Goal: Task Accomplishment & Management: Complete application form

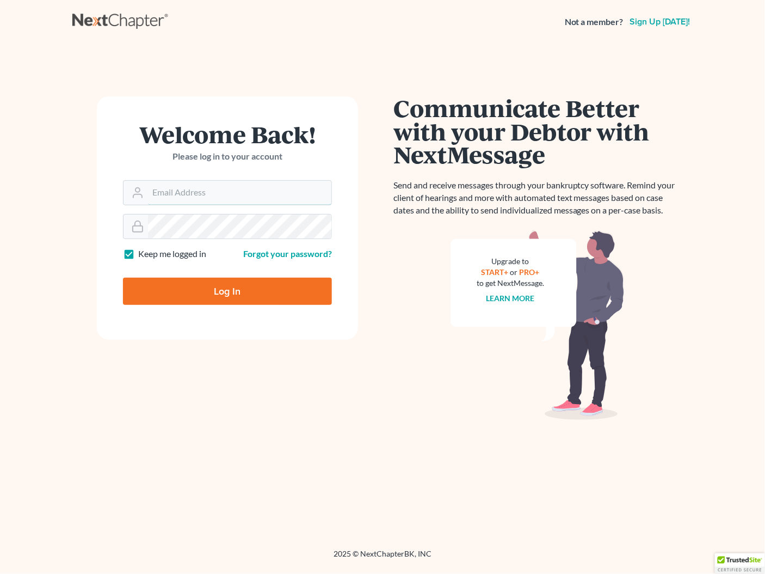
type input "[PERSON_NAME][EMAIL_ADDRESS][DOMAIN_NAME]"
click at [278, 289] on input "Log In" at bounding box center [227, 291] width 209 height 27
type input "Thinking..."
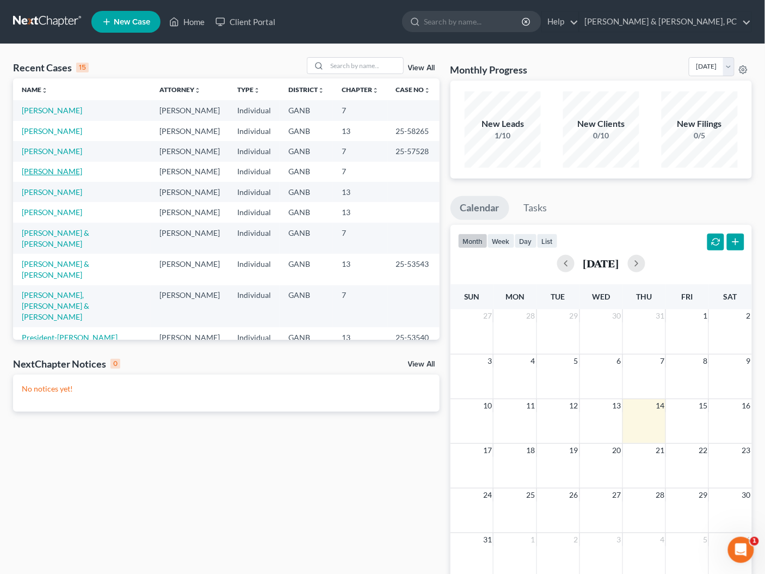
click at [52, 174] on link "[PERSON_NAME]" at bounding box center [52, 171] width 60 height 9
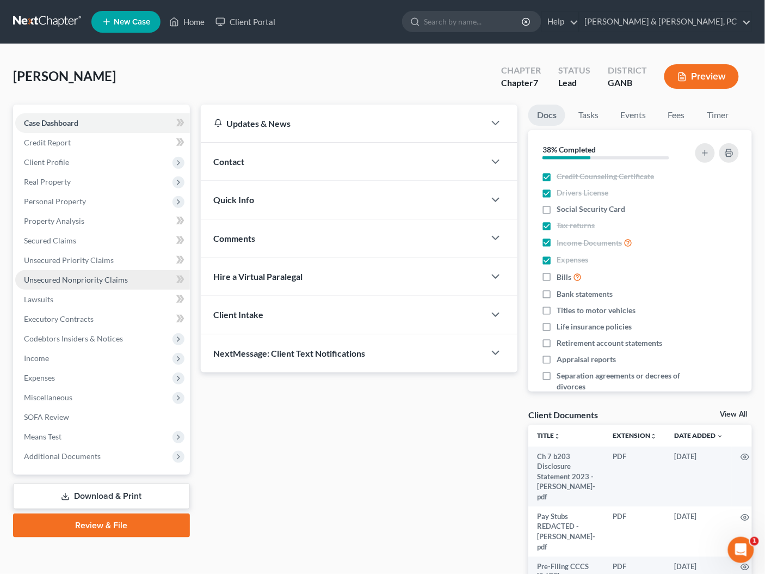
click at [65, 277] on span "Unsecured Nonpriority Claims" at bounding box center [76, 279] width 104 height 9
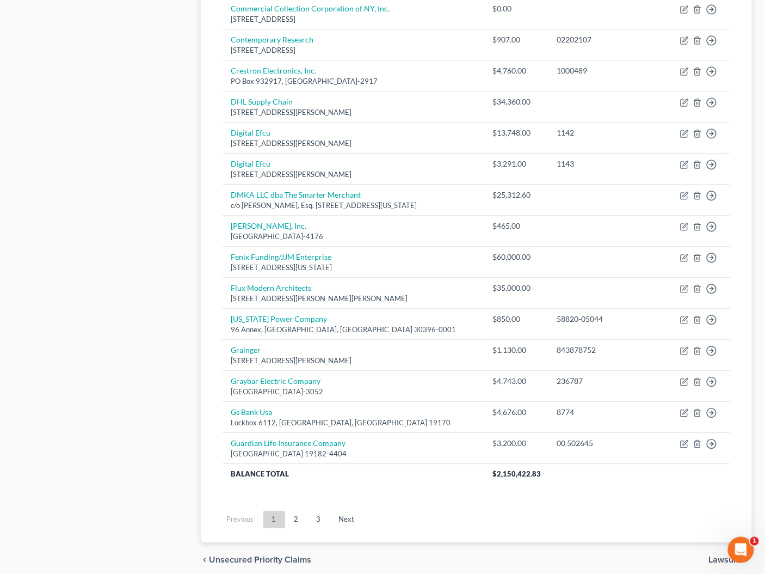
scroll to position [675, 0]
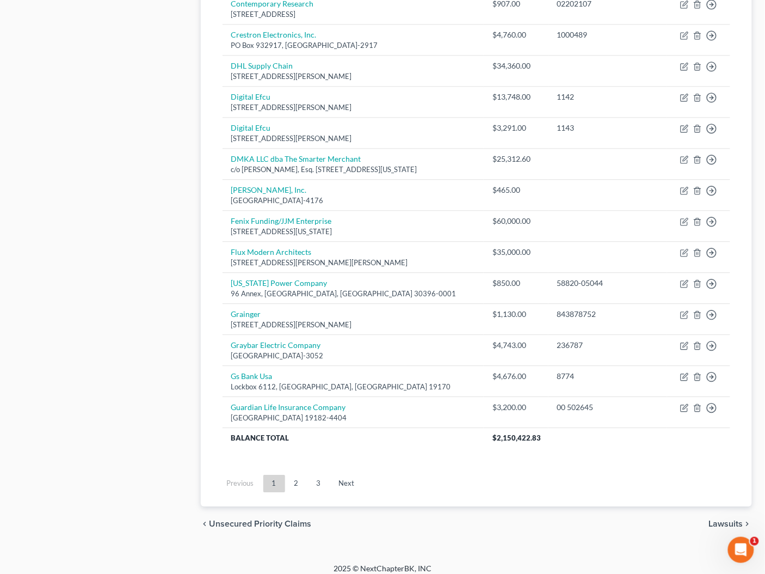
click at [317, 475] on link "3" at bounding box center [319, 483] width 22 height 17
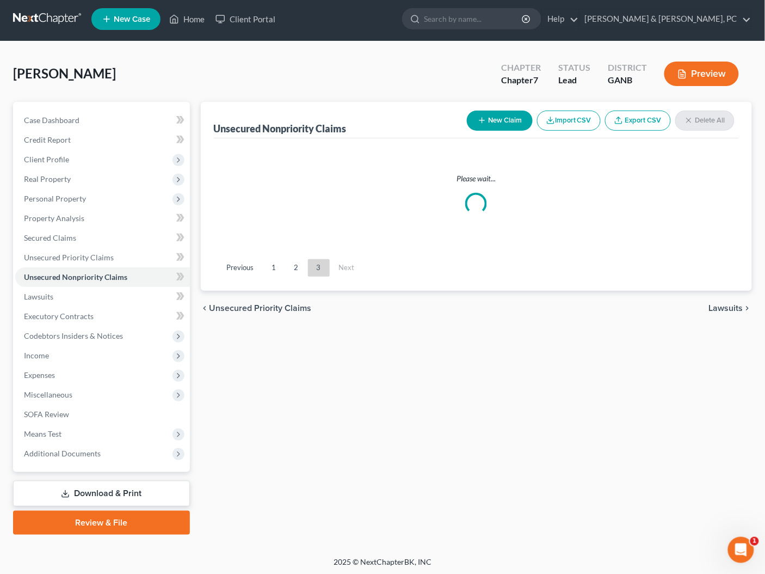
scroll to position [367, 0]
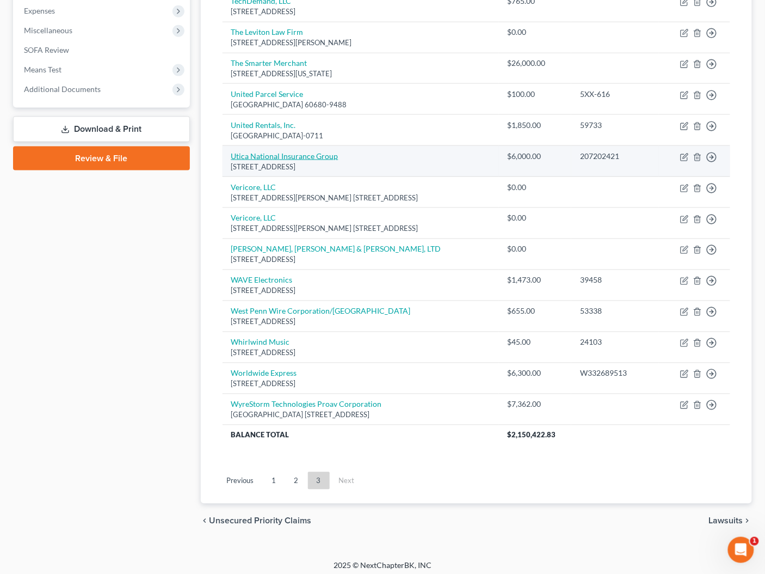
click at [281, 151] on link "Utica National Insurance Group" at bounding box center [284, 155] width 107 height 9
select select "35"
select select "4"
select select "3"
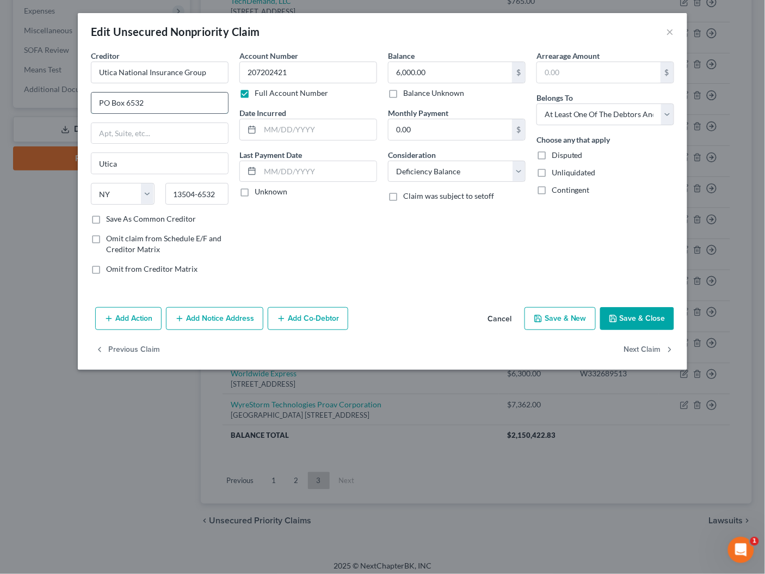
click at [170, 106] on input "PO Box 6532" at bounding box center [159, 103] width 137 height 21
click at [170, 105] on input "PO Box 6532" at bounding box center [159, 103] width 137 height 21
paste input "[PERSON_NAME] & [PERSON_NAME]"
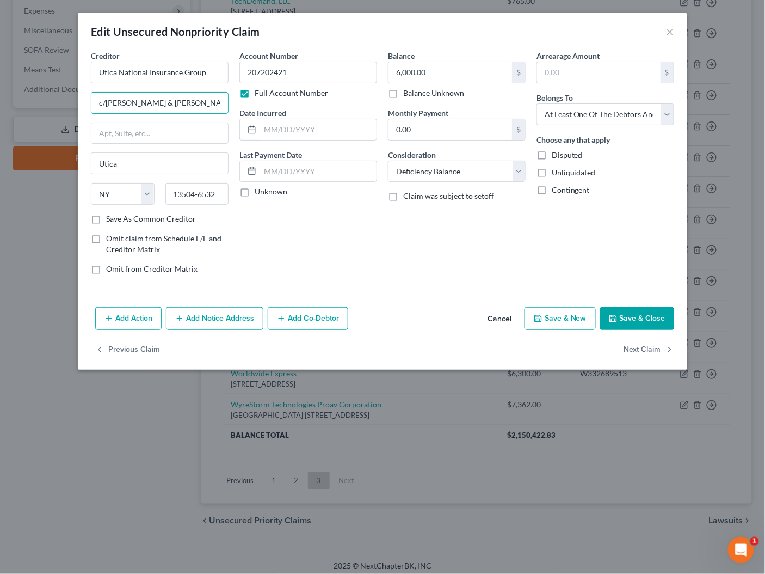
type input "c/[PERSON_NAME] & [PERSON_NAME]"
click at [220, 194] on input "13504-6532" at bounding box center [198, 194] width 64 height 22
paste input "91411"
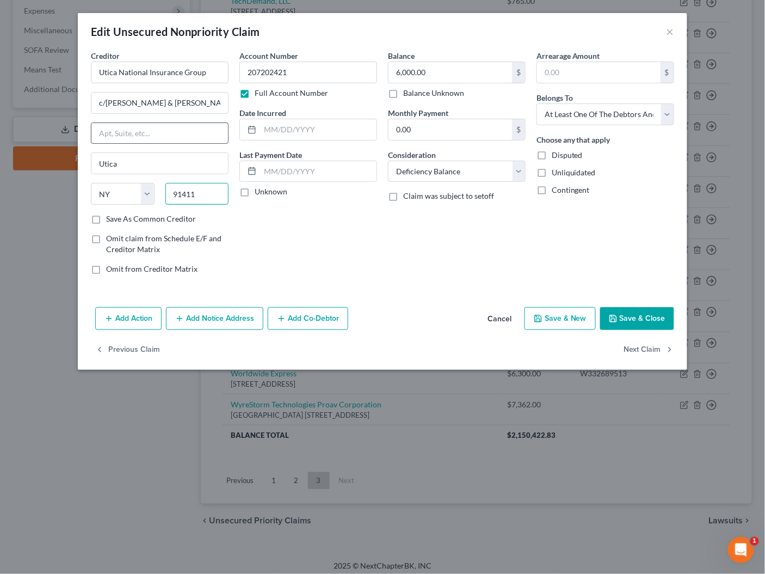
type input "91411"
click at [176, 129] on input "text" at bounding box center [159, 133] width 137 height 21
type input "[PERSON_NAME]"
select select "4"
click at [191, 147] on div "Creditor * Utica National Insurance Group c/[PERSON_NAME] & [PERSON_NAME] Van N…" at bounding box center [160, 131] width 138 height 163
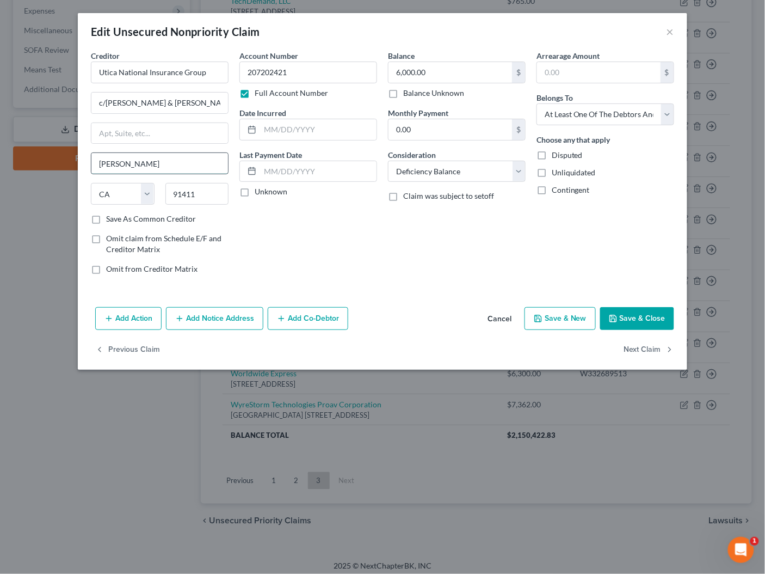
click at [182, 164] on input "[PERSON_NAME]" at bounding box center [159, 163] width 137 height 21
paste input "[PERSON_NAME] Oak"
click at [206, 161] on input "[PERSON_NAME] Oaks" at bounding box center [159, 163] width 137 height 21
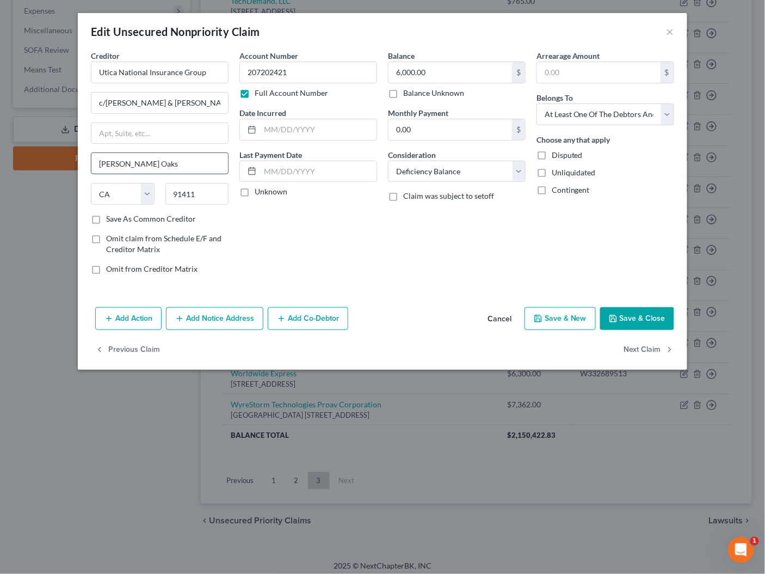
click at [206, 161] on input "[PERSON_NAME] Oaks" at bounding box center [159, 163] width 137 height 21
paste input "text"
type input "[PERSON_NAME][GEOGRAPHIC_DATA]"
click at [171, 138] on input "text" at bounding box center [159, 133] width 137 height 21
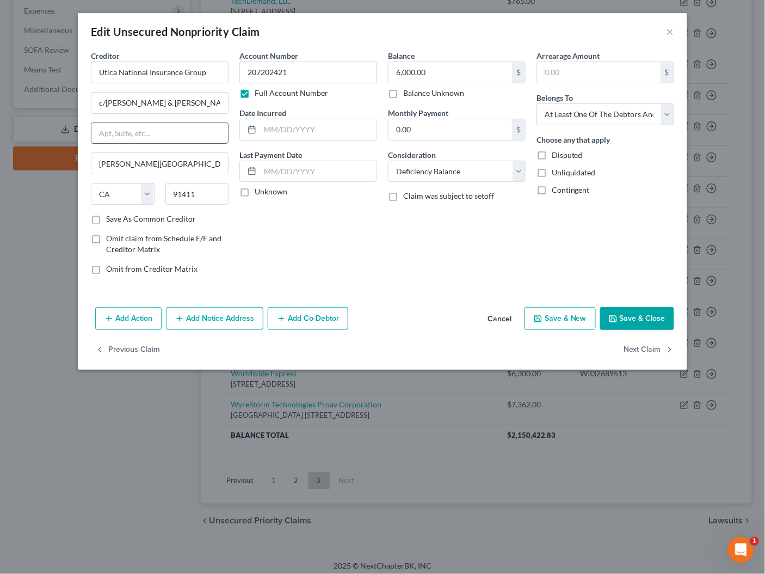
paste input "[STREET_ADDRESS][PERSON_NAME]"
type input "[STREET_ADDRESS][PERSON_NAME]"
click at [644, 307] on button "Save & Close" at bounding box center [638, 318] width 74 height 23
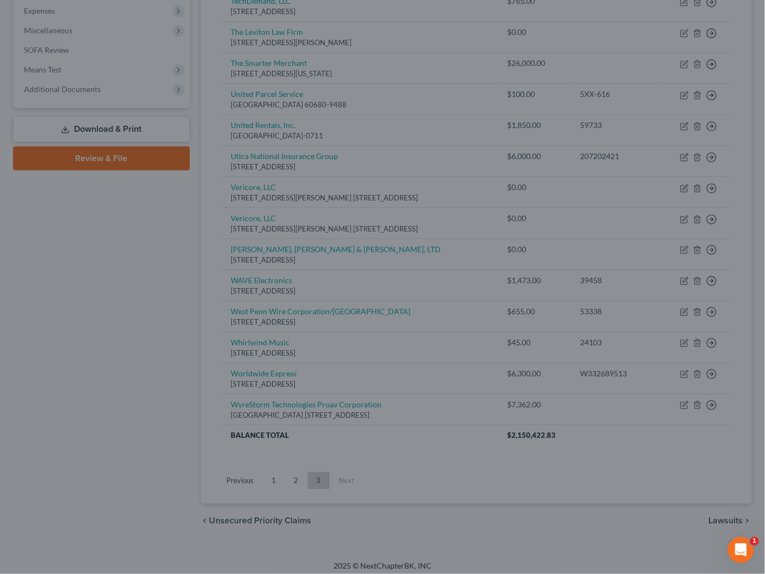
type input "0"
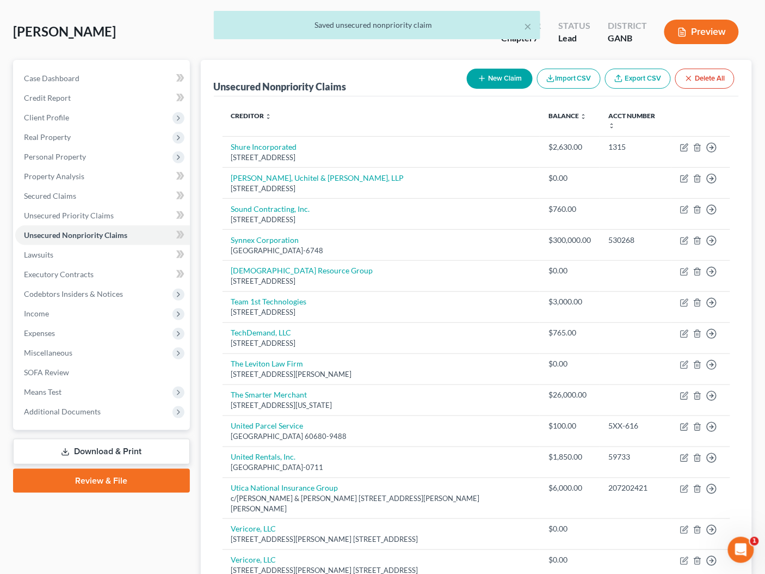
scroll to position [0, 0]
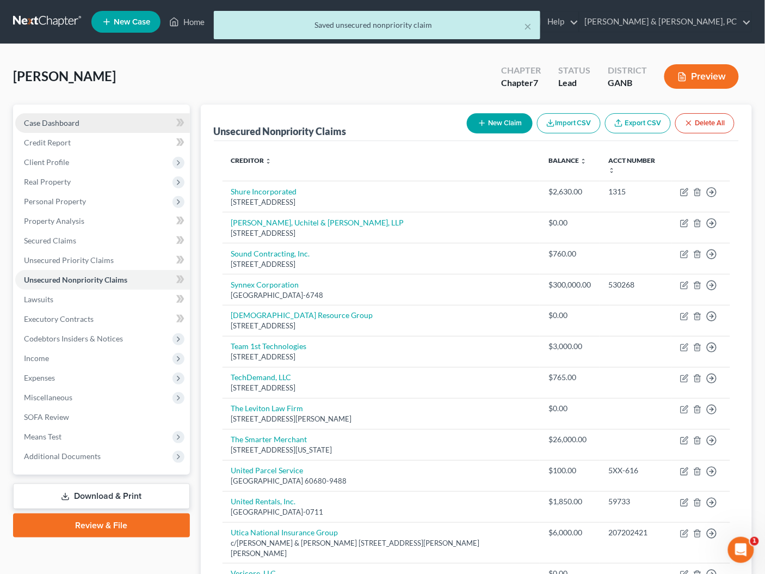
click at [76, 121] on span "Case Dashboard" at bounding box center [52, 122] width 56 height 9
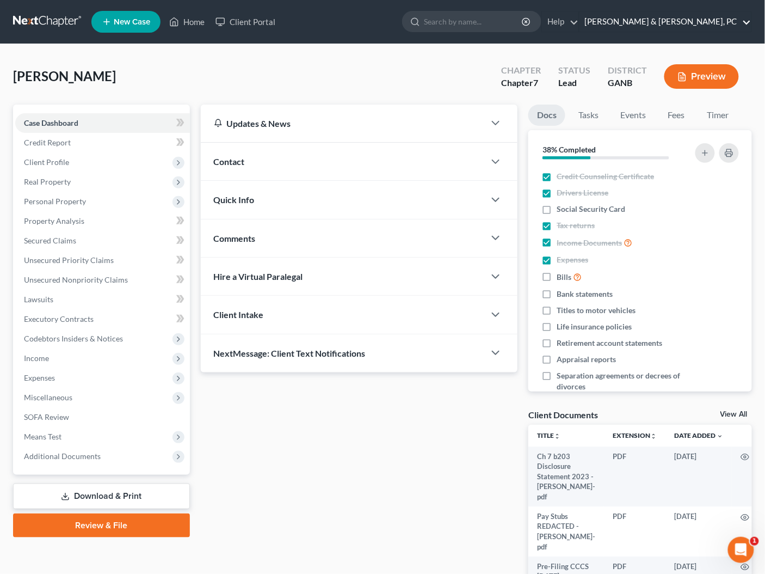
click at [708, 26] on link "[PERSON_NAME] & [PERSON_NAME], PC" at bounding box center [666, 22] width 172 height 20
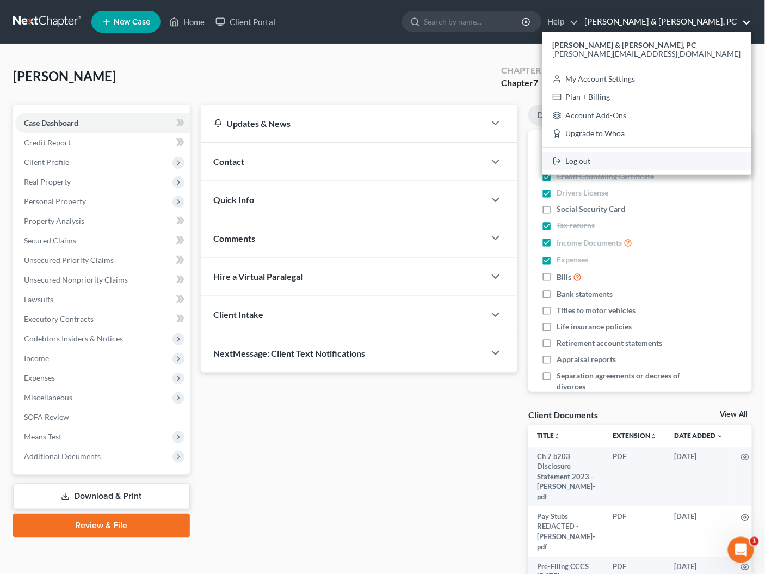
click at [660, 163] on link "Log out" at bounding box center [647, 161] width 209 height 19
